Goal: Transaction & Acquisition: Purchase product/service

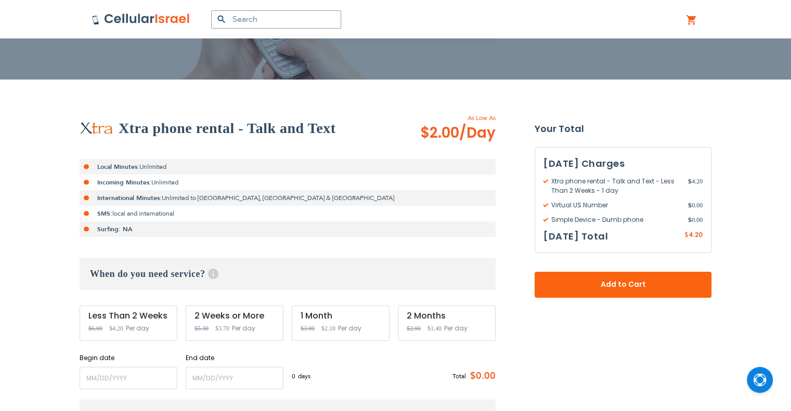
scroll to position [208, 0]
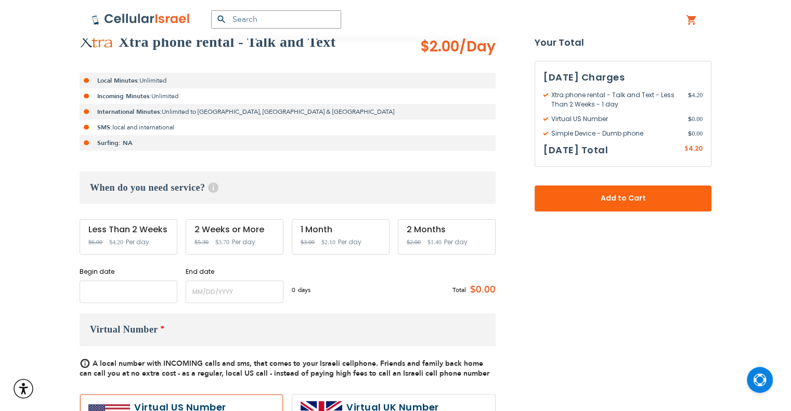
click at [129, 293] on input "name" at bounding box center [129, 292] width 98 height 22
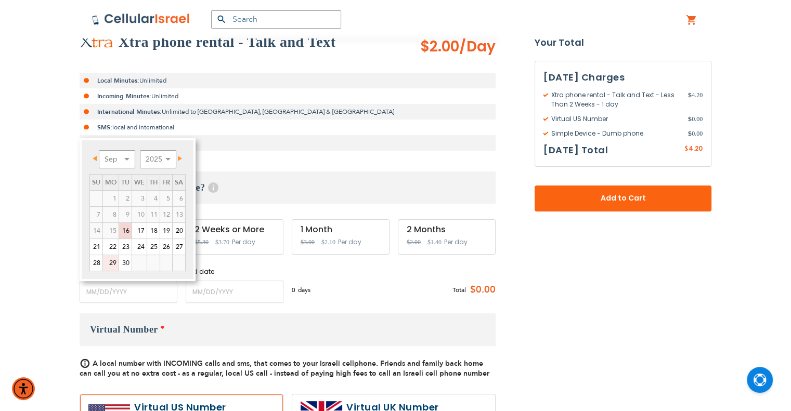
click at [111, 262] on link "29" at bounding box center [111, 263] width 16 height 16
type input "[DATE]"
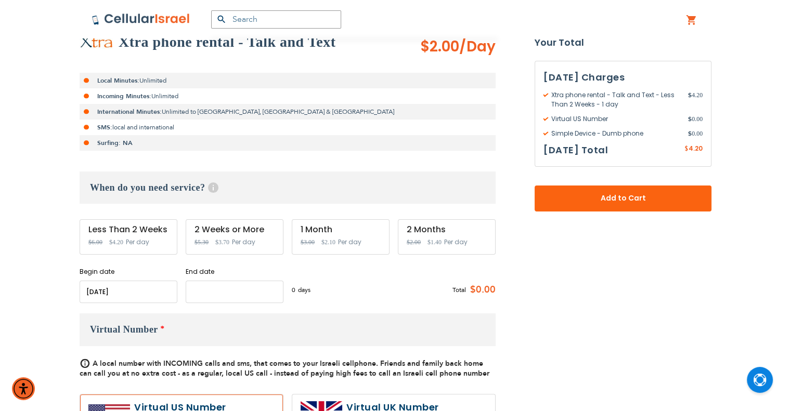
click at [232, 297] on input "name" at bounding box center [235, 292] width 98 height 22
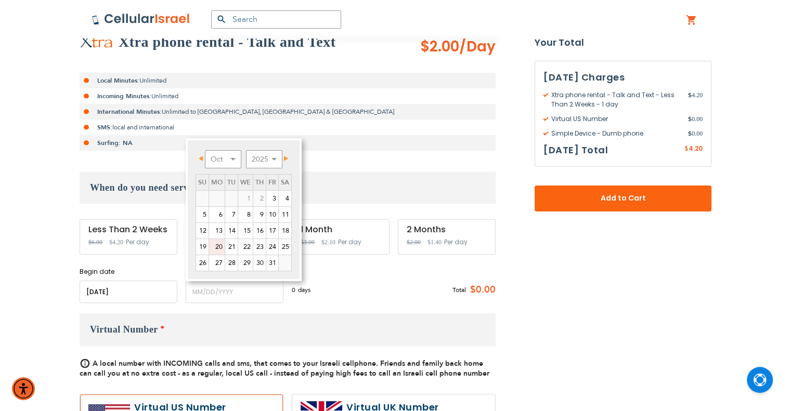
click at [212, 250] on link "20" at bounding box center [217, 247] width 16 height 16
type input "[DATE]"
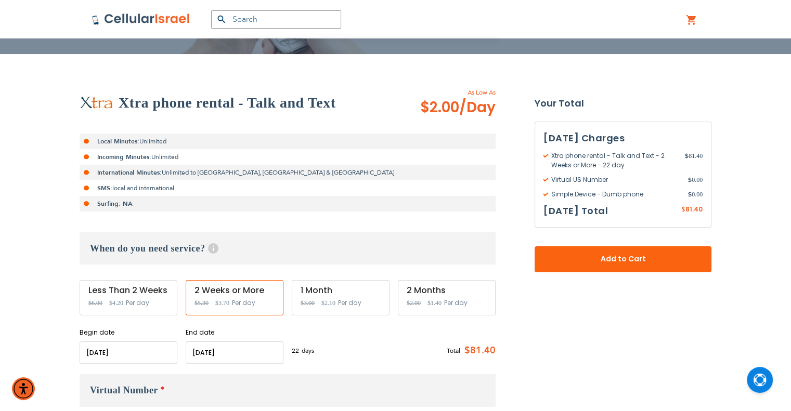
scroll to position [156, 0]
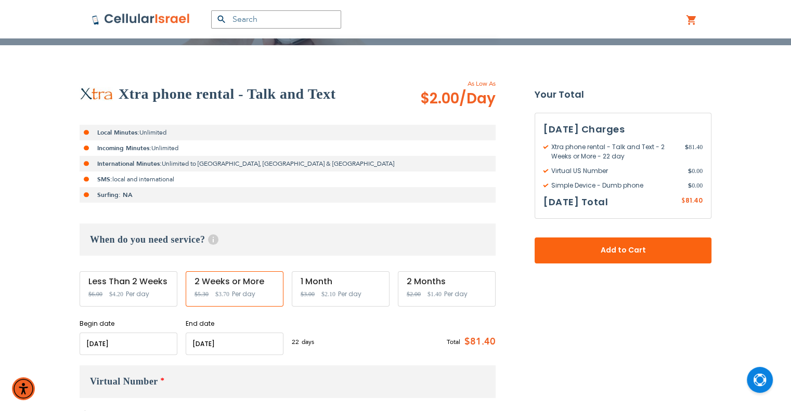
click at [257, 349] on input "name" at bounding box center [235, 344] width 98 height 22
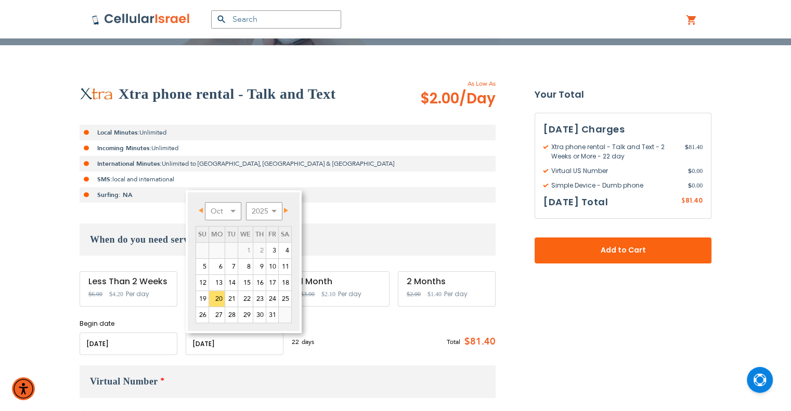
click at [445, 336] on div "Total $81.40" at bounding box center [463, 342] width 64 height 25
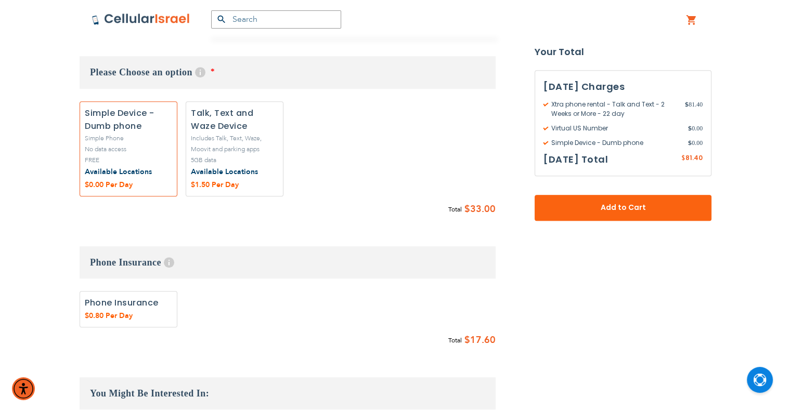
scroll to position [538, 0]
